Goal: Information Seeking & Learning: Learn about a topic

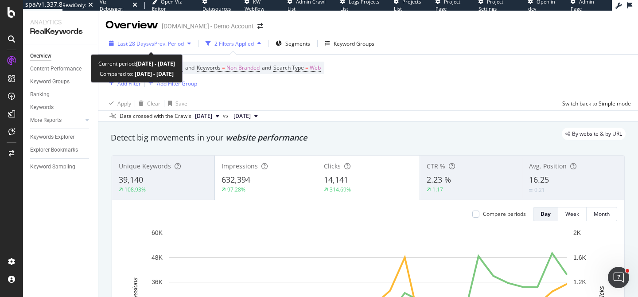
click at [188, 43] on div "button" at bounding box center [189, 43] width 11 height 5
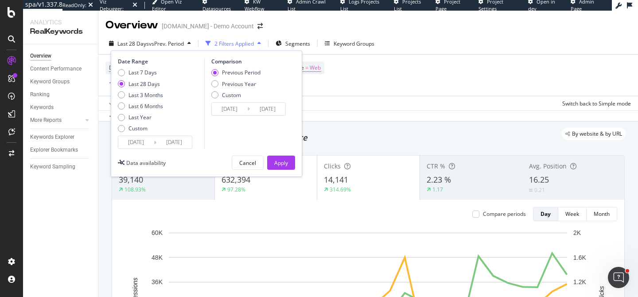
click at [412, 128] on div "By website & by URL" at bounding box center [363, 134] width 523 height 12
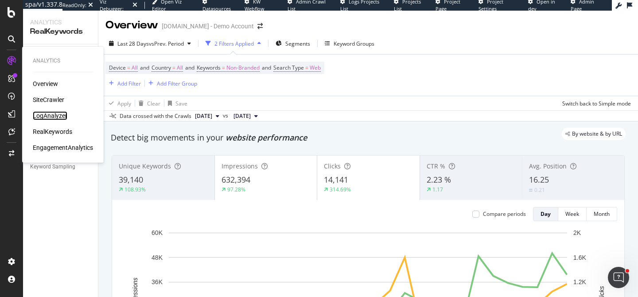
click at [52, 114] on div "LogAnalyzer" at bounding box center [50, 115] width 35 height 9
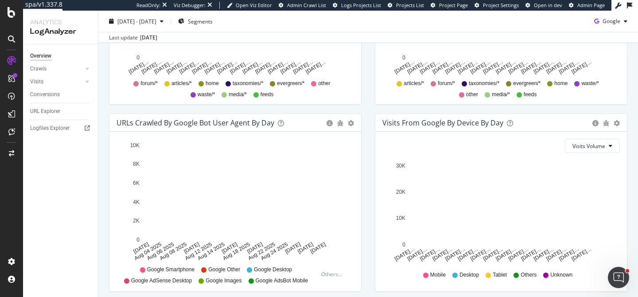
scroll to position [109, 0]
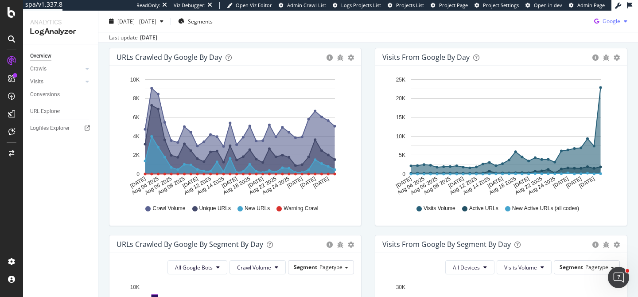
click at [621, 21] on div "button" at bounding box center [625, 21] width 11 height 5
click at [604, 76] on div "OpenAI" at bounding box center [603, 71] width 61 height 13
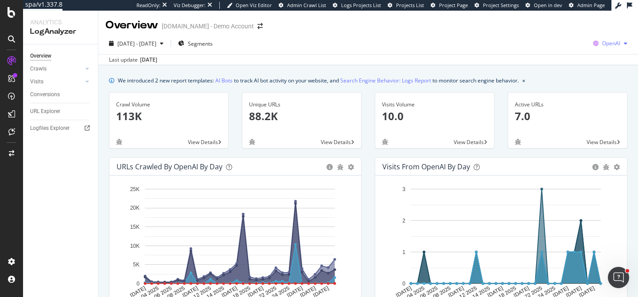
click at [615, 50] on button "OpenAI" at bounding box center [609, 43] width 41 height 14
click at [576, 73] on div "Other AI Bots" at bounding box center [558, 68] width 61 height 13
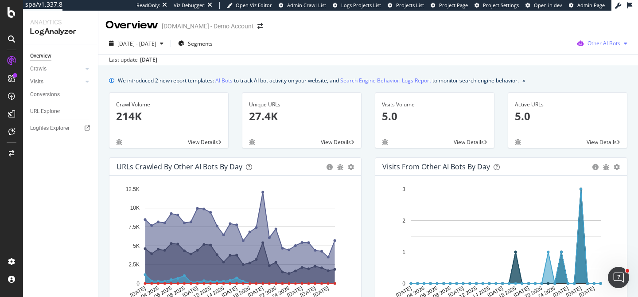
click at [600, 42] on span "Other AI Bots" at bounding box center [603, 43] width 33 height 8
click at [556, 12] on div "Google" at bounding box center [541, 17] width 63 height 16
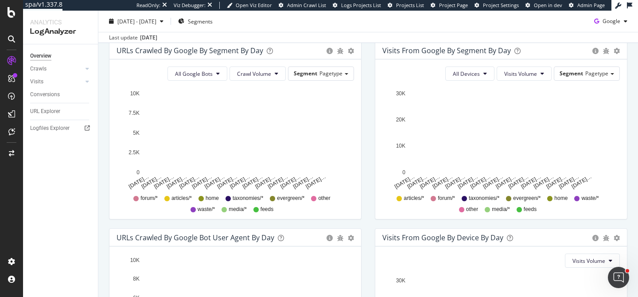
scroll to position [271, 0]
